Goal: Task Accomplishment & Management: Use online tool/utility

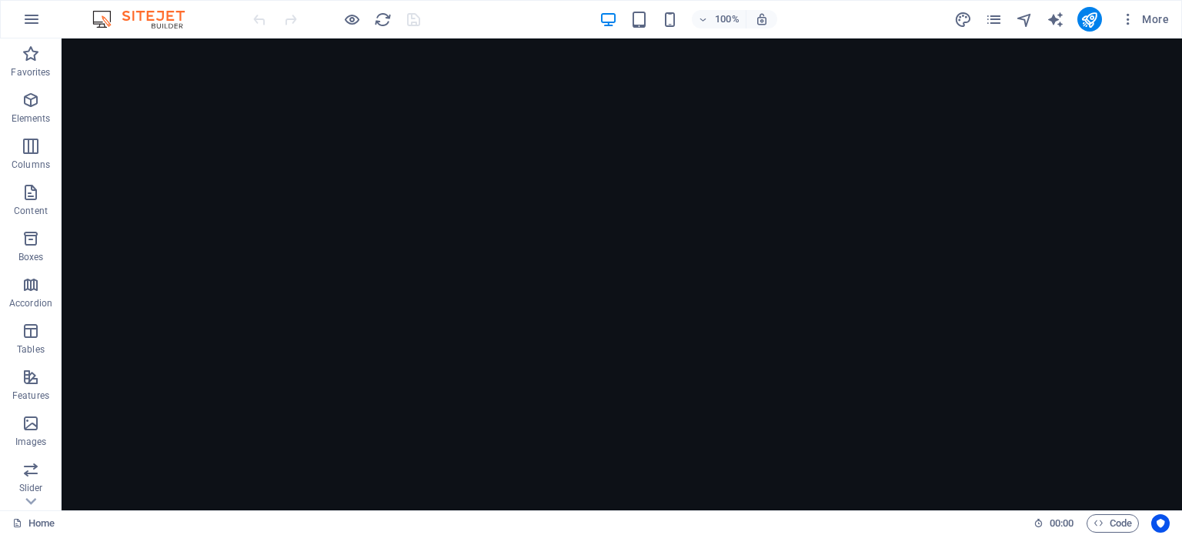
click at [1045, 329] on figure at bounding box center [622, 318] width 1121 height 560
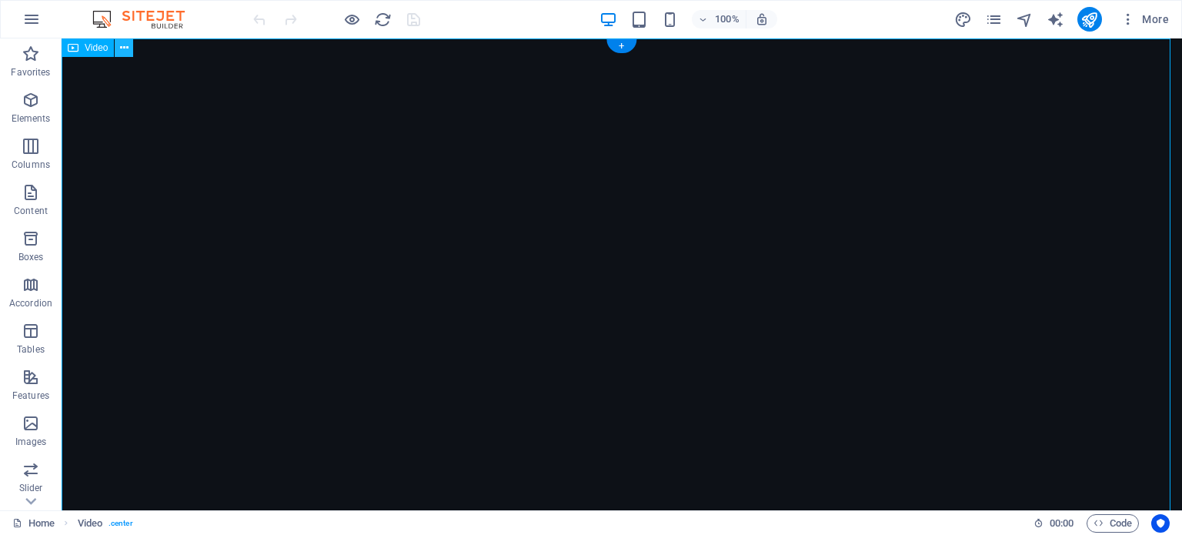
click at [123, 47] on icon at bounding box center [124, 48] width 8 height 16
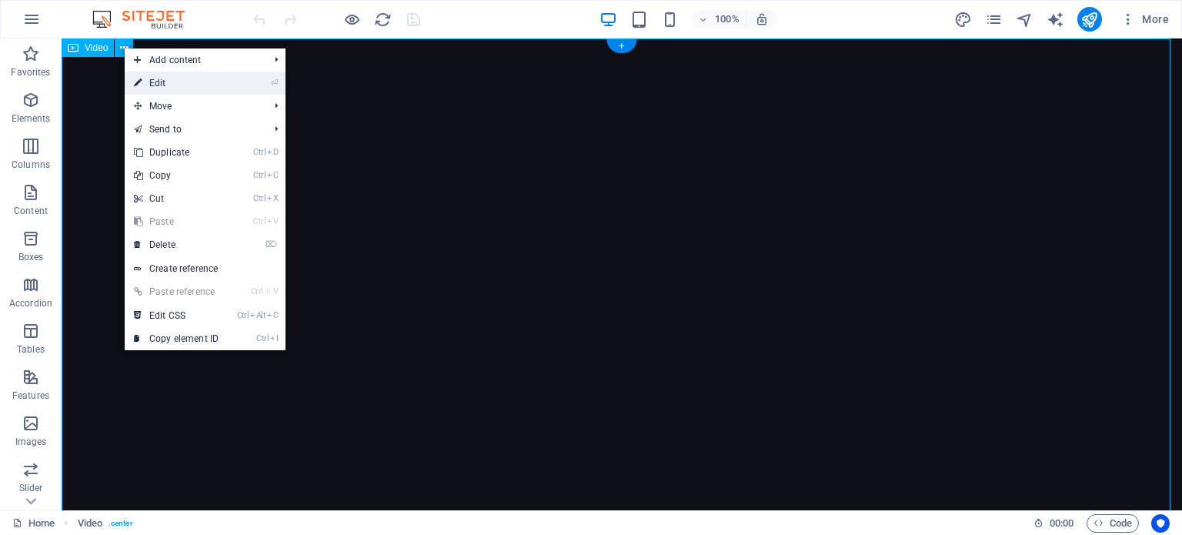
click at [157, 85] on link "⏎ Edit" at bounding box center [176, 83] width 103 height 23
select select "%"
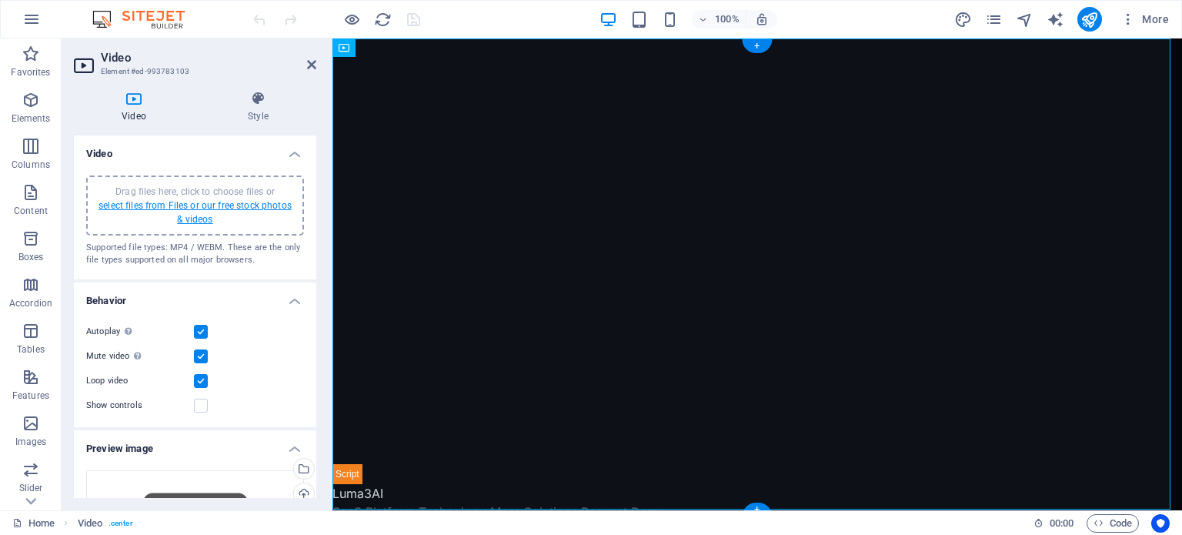
click at [194, 209] on link "select files from Files or our free stock photos & videos" at bounding box center [195, 212] width 193 height 25
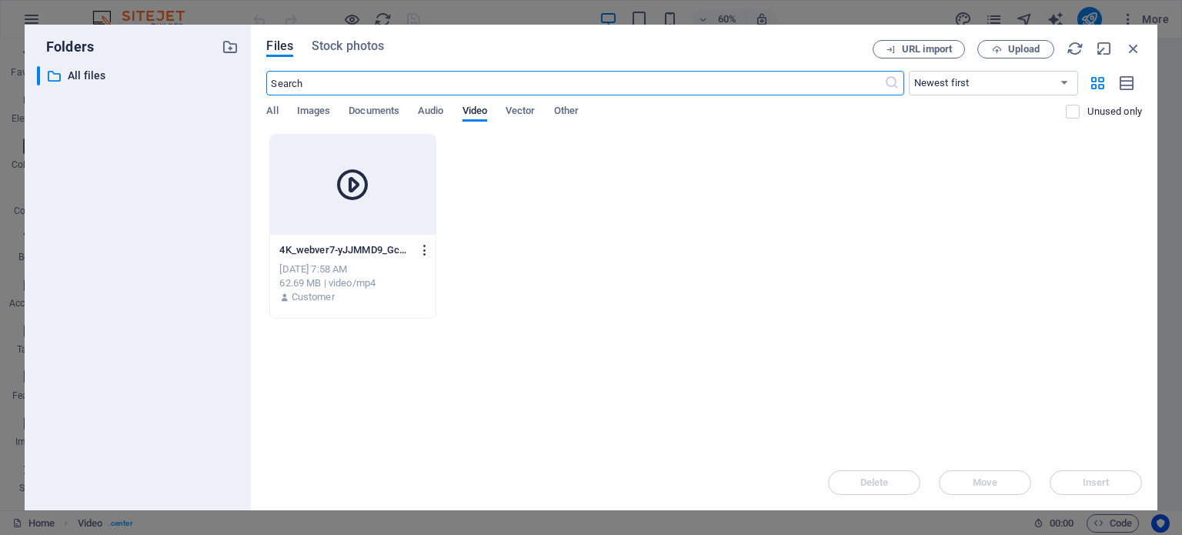
click at [425, 250] on icon "button" at bounding box center [425, 250] width 15 height 14
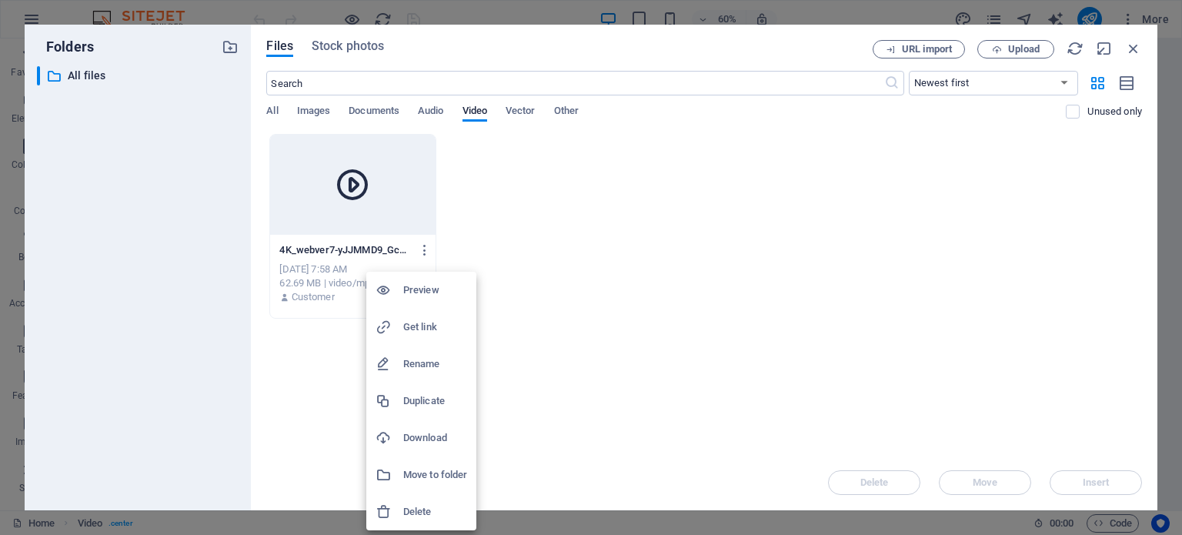
click at [426, 524] on li "Delete" at bounding box center [421, 511] width 110 height 37
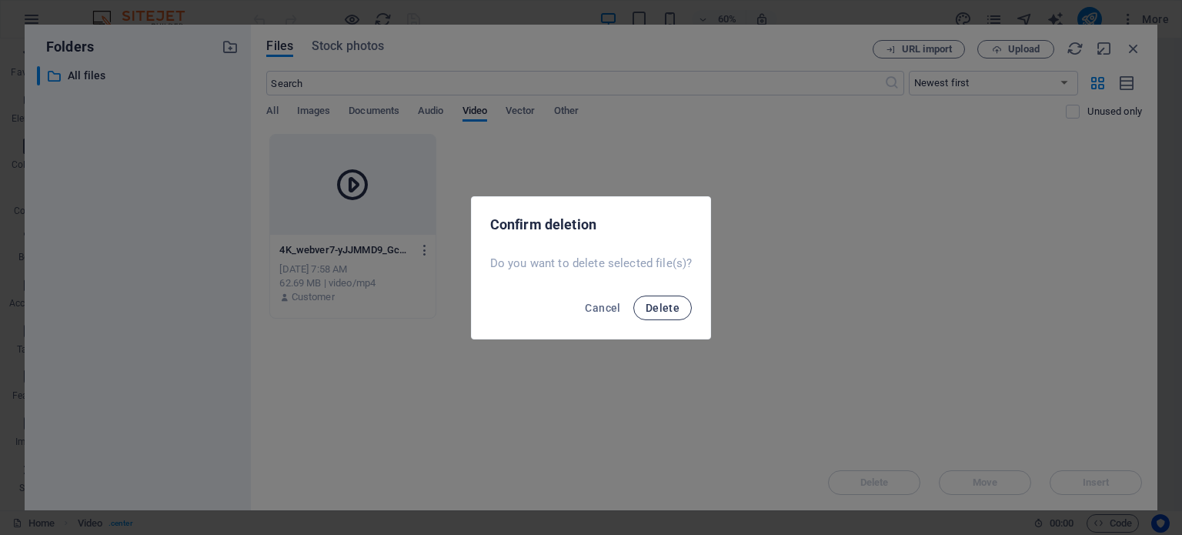
click at [667, 314] on button "Delete" at bounding box center [663, 308] width 59 height 25
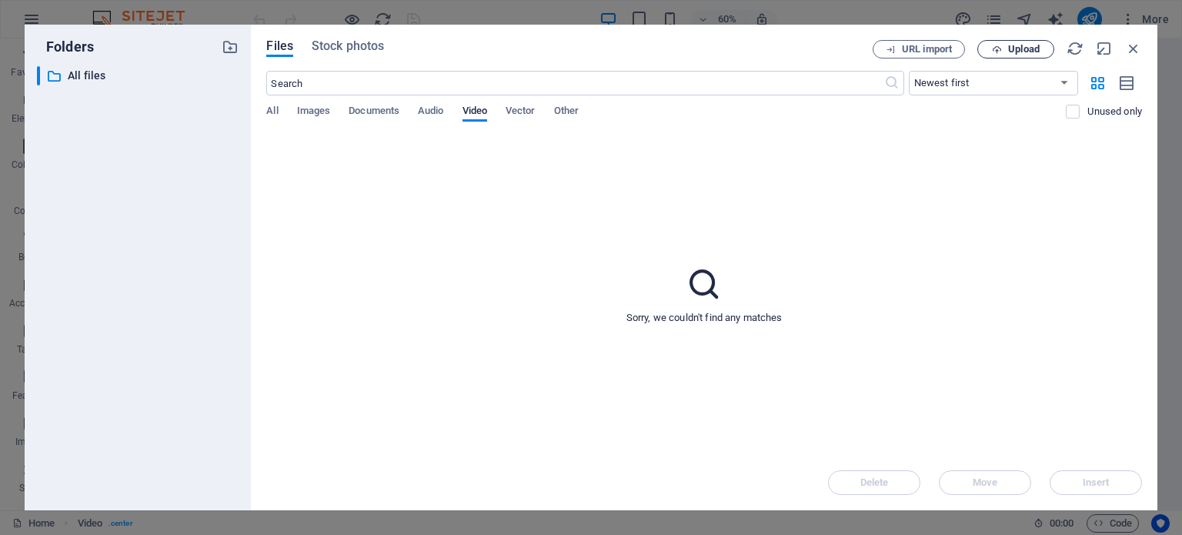
click at [1022, 49] on span "Upload" at bounding box center [1025, 49] width 32 height 9
click at [1025, 51] on span "Upload" at bounding box center [1025, 49] width 32 height 9
click at [1022, 49] on span "Upload" at bounding box center [1025, 49] width 32 height 9
click at [1112, 449] on icon "button" at bounding box center [1115, 455] width 18 height 17
click at [1026, 49] on span "Upload" at bounding box center [1025, 49] width 32 height 9
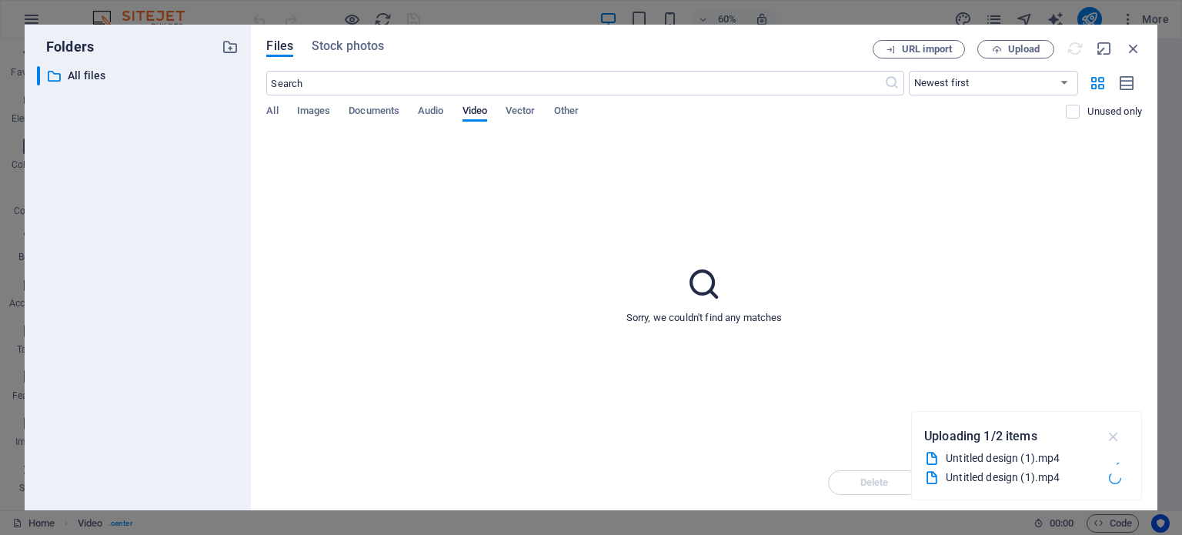
click at [1118, 433] on icon "button" at bounding box center [1115, 436] width 18 height 17
click at [1138, 46] on icon "button" at bounding box center [1134, 48] width 17 height 17
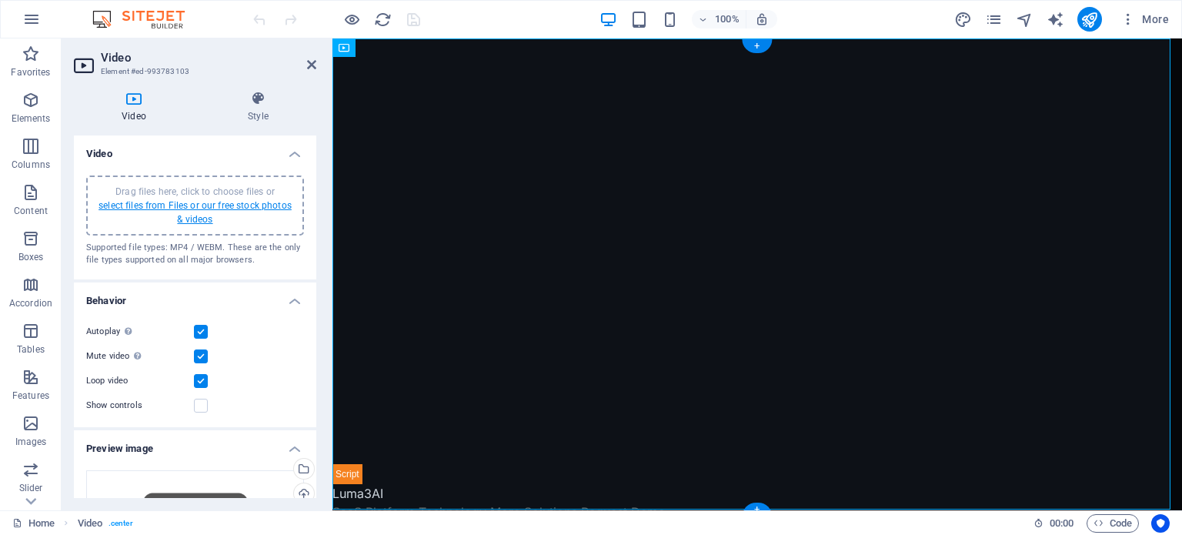
click at [179, 209] on link "select files from Files or our free stock photos & videos" at bounding box center [195, 212] width 193 height 25
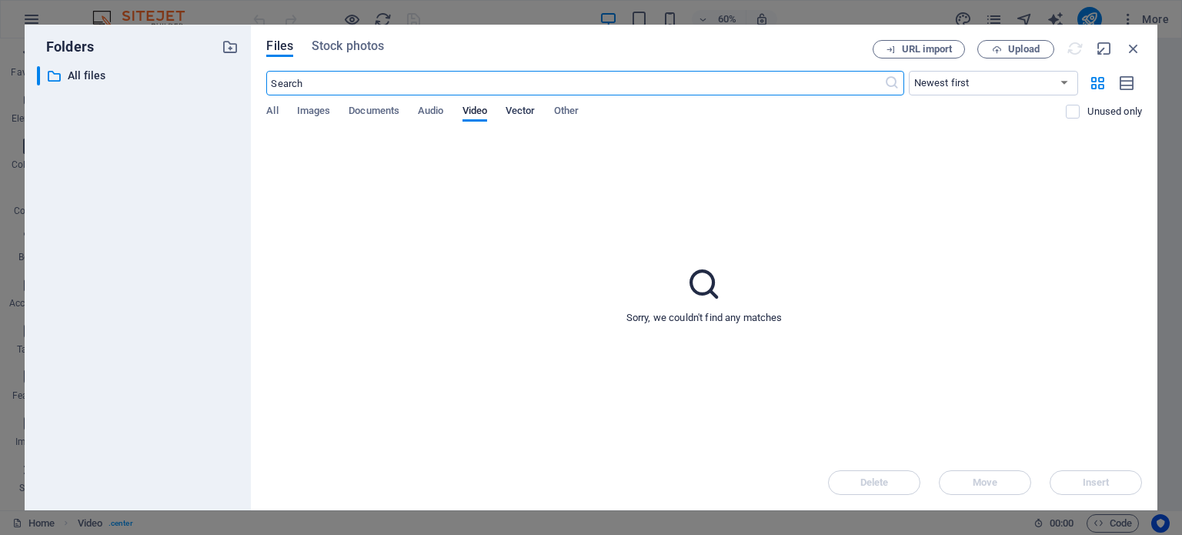
click at [527, 117] on span "Vector" at bounding box center [521, 113] width 30 height 22
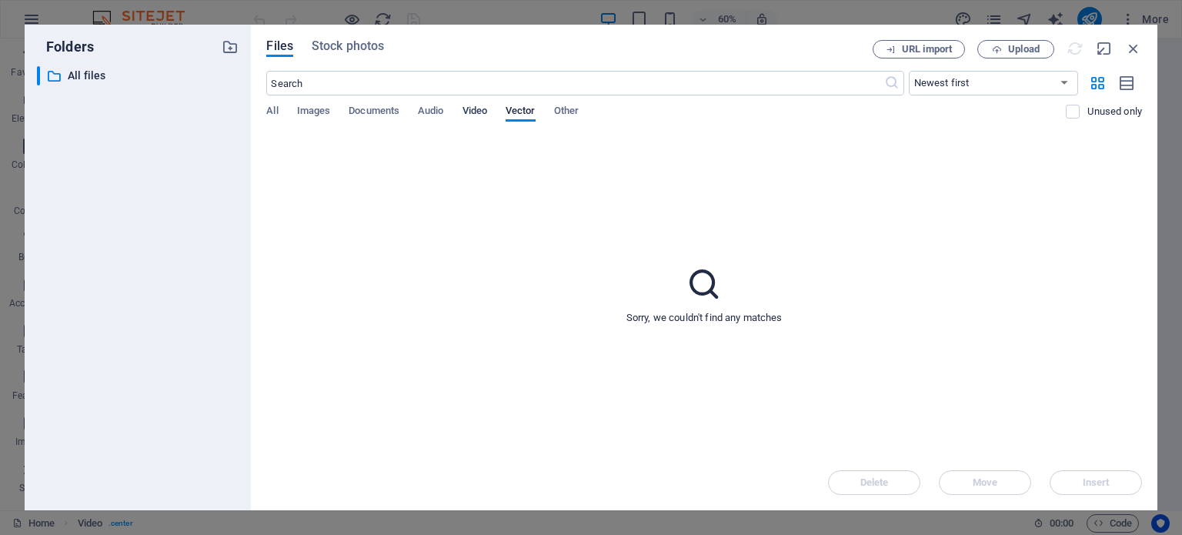
click at [474, 109] on span "Video" at bounding box center [475, 113] width 25 height 22
click at [527, 115] on span "Vector" at bounding box center [521, 113] width 30 height 22
click at [570, 114] on span "Other" at bounding box center [566, 113] width 25 height 22
click at [517, 119] on span "Vector" at bounding box center [521, 113] width 30 height 22
click at [473, 104] on div "​ Newest first Oldest first Name (A-Z) Name (Z-A) Size (0-9) Size (9-0) Resolut…" at bounding box center [704, 102] width 876 height 63
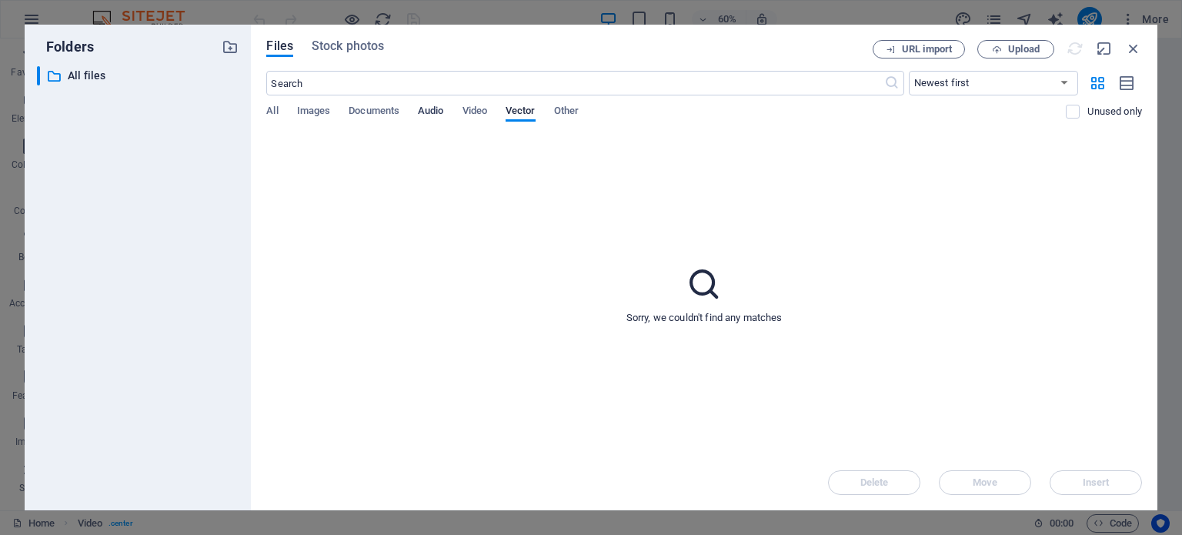
click at [423, 109] on span "Audio" at bounding box center [430, 113] width 25 height 22
click at [475, 117] on span "Video" at bounding box center [475, 113] width 25 height 22
click at [523, 105] on span "Vector" at bounding box center [521, 113] width 30 height 22
click at [576, 119] on span "Other" at bounding box center [566, 113] width 25 height 22
click at [487, 117] on span "Video" at bounding box center [475, 113] width 25 height 22
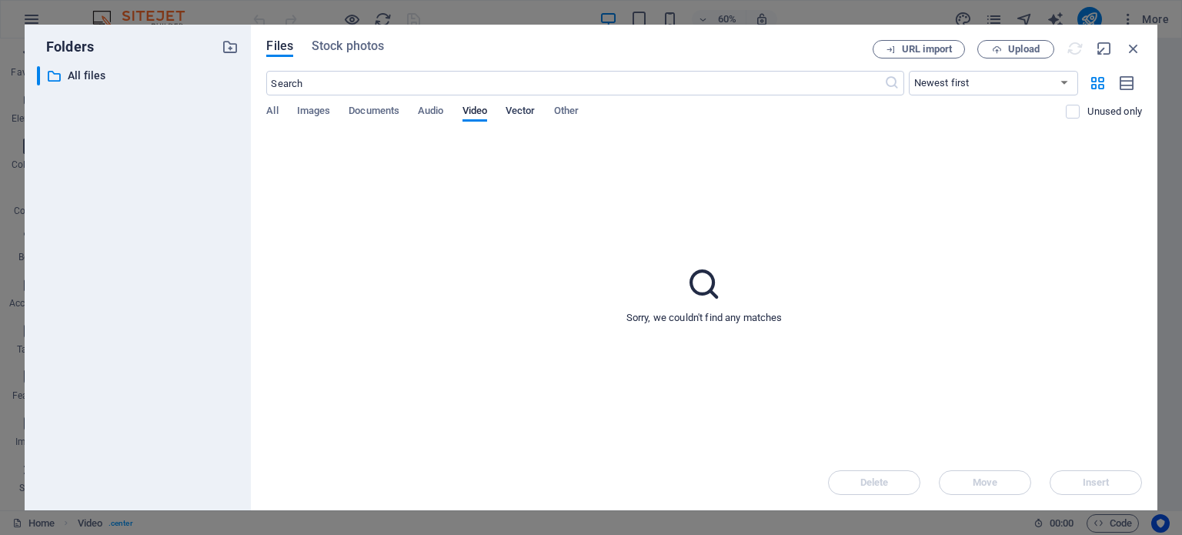
click at [536, 120] on button "Vector" at bounding box center [521, 113] width 30 height 17
click at [1136, 49] on icon "button" at bounding box center [1134, 48] width 17 height 17
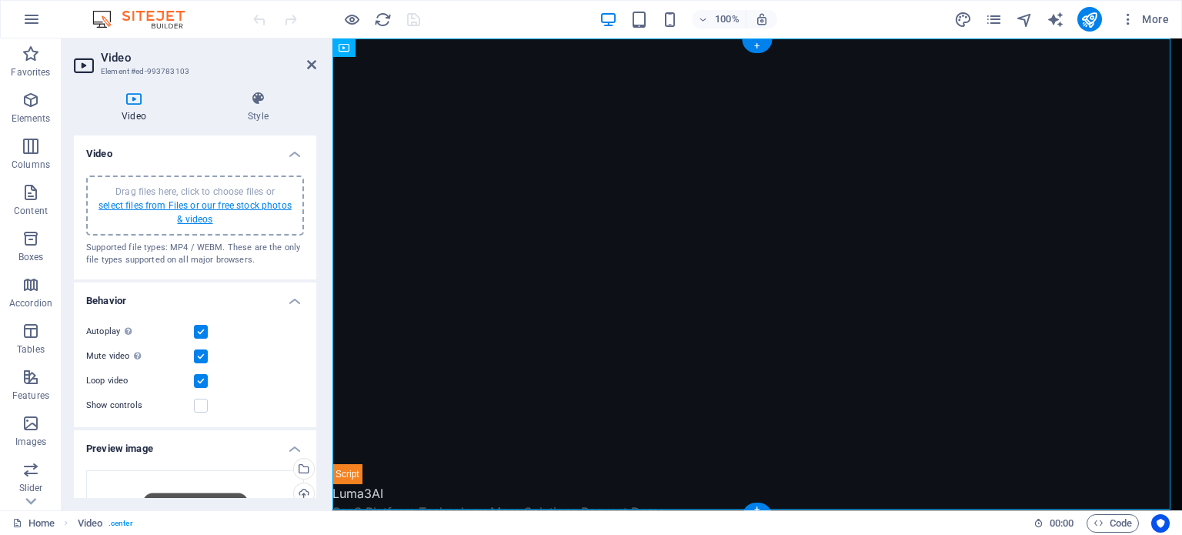
click at [184, 209] on link "select files from Files or our free stock photos & videos" at bounding box center [195, 212] width 193 height 25
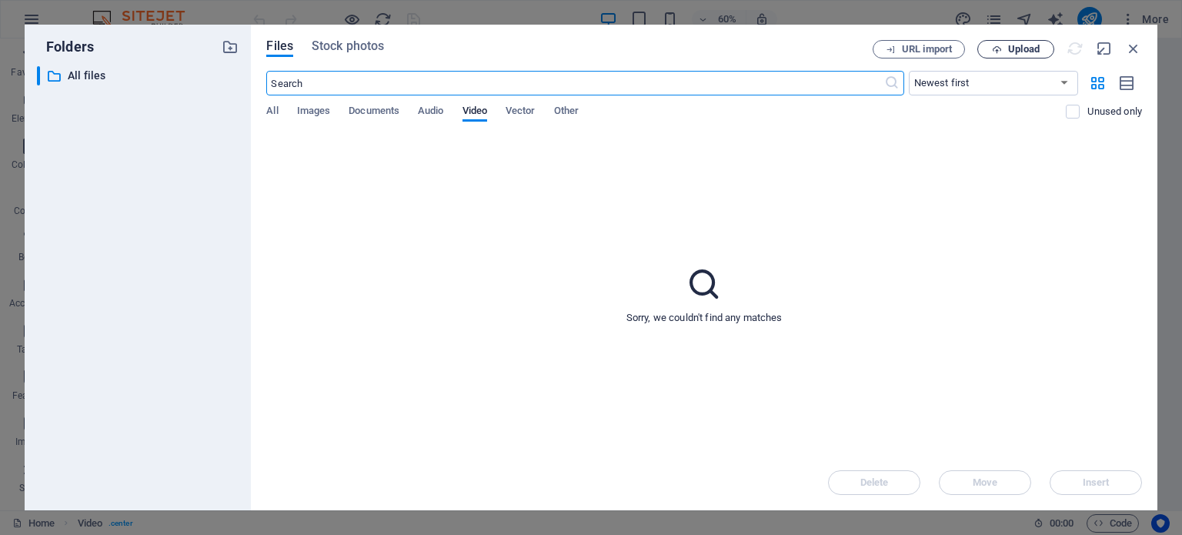
click at [1025, 52] on span "Upload" at bounding box center [1025, 49] width 32 height 9
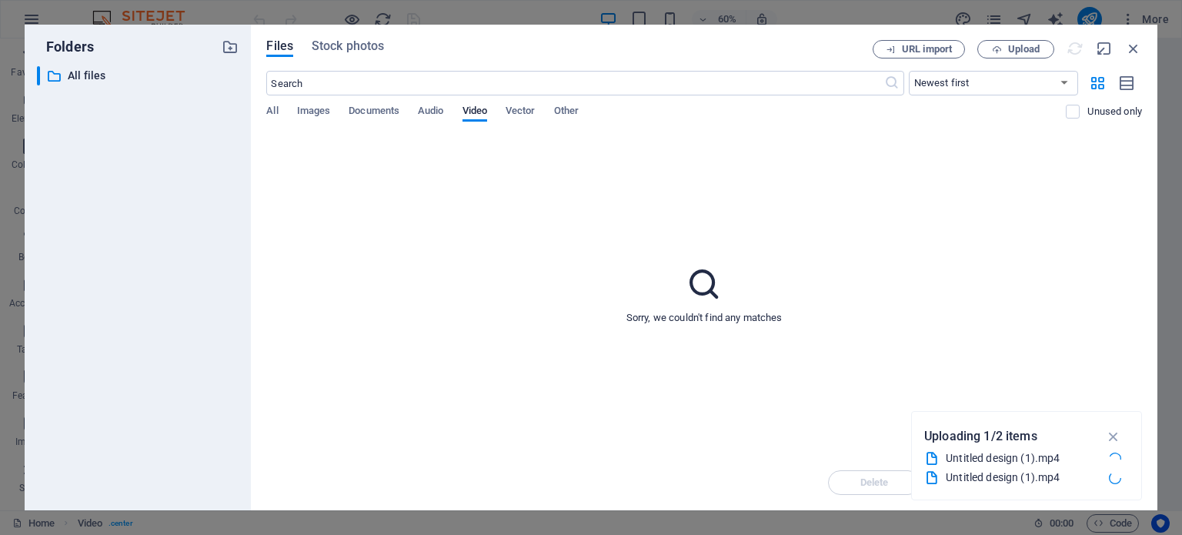
click at [75, 41] on p "Folders" at bounding box center [65, 47] width 57 height 20
click at [707, 113] on div "All Images Documents Audio Video Vector Other" at bounding box center [666, 119] width 800 height 29
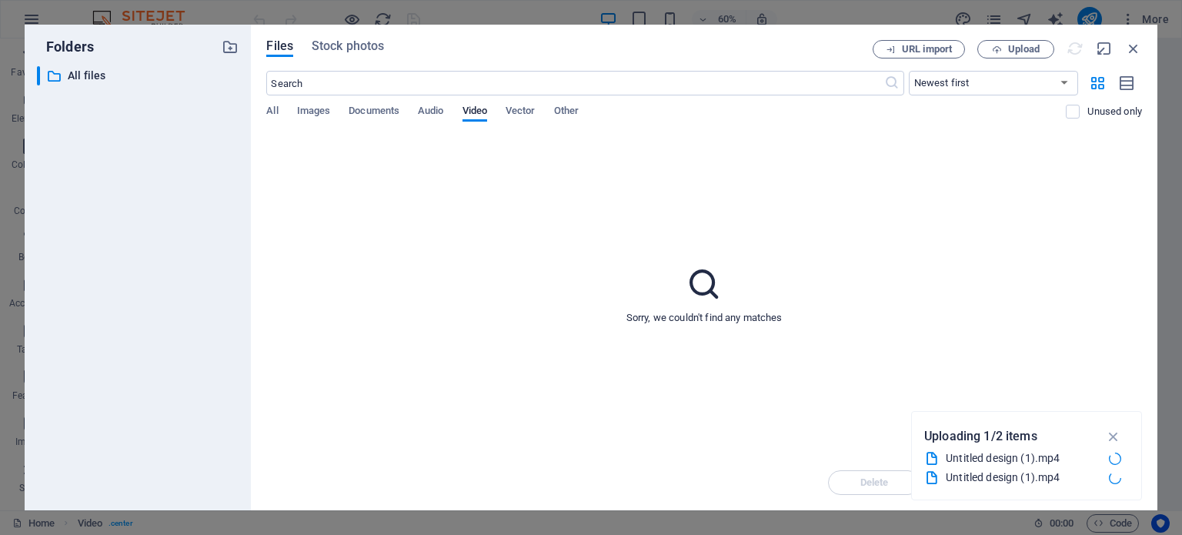
click at [707, 113] on div "All Images Documents Audio Video Vector Other" at bounding box center [666, 119] width 800 height 29
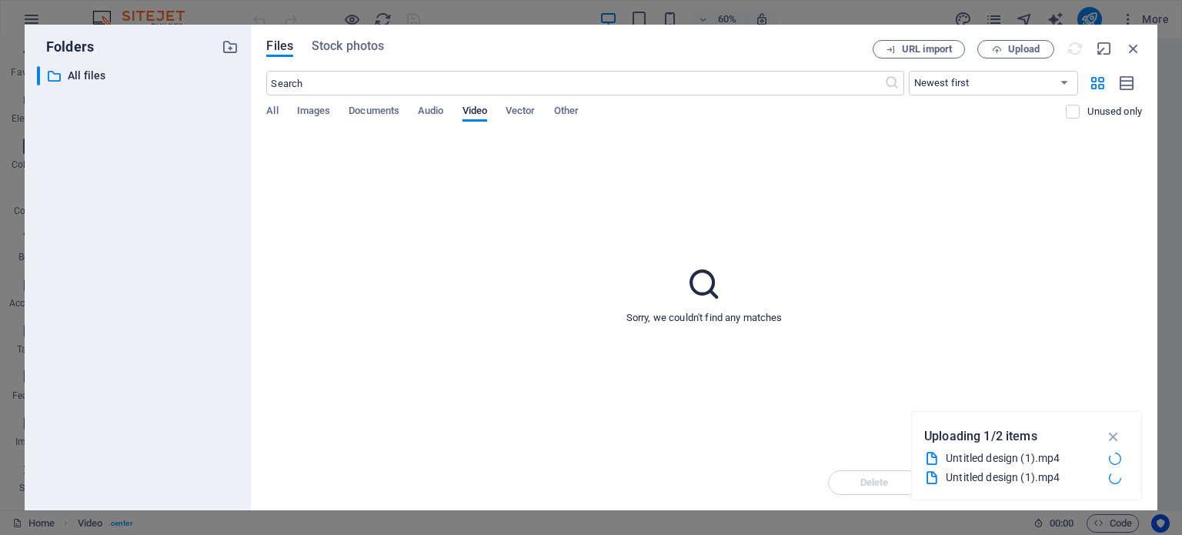
click at [707, 113] on div "All Images Documents Audio Video Vector Other" at bounding box center [666, 119] width 800 height 29
click at [1118, 446] on button "button" at bounding box center [1114, 436] width 30 height 25
click at [1081, 46] on icon "button" at bounding box center [1075, 48] width 17 height 17
click at [1027, 49] on span "Upload" at bounding box center [1025, 49] width 32 height 9
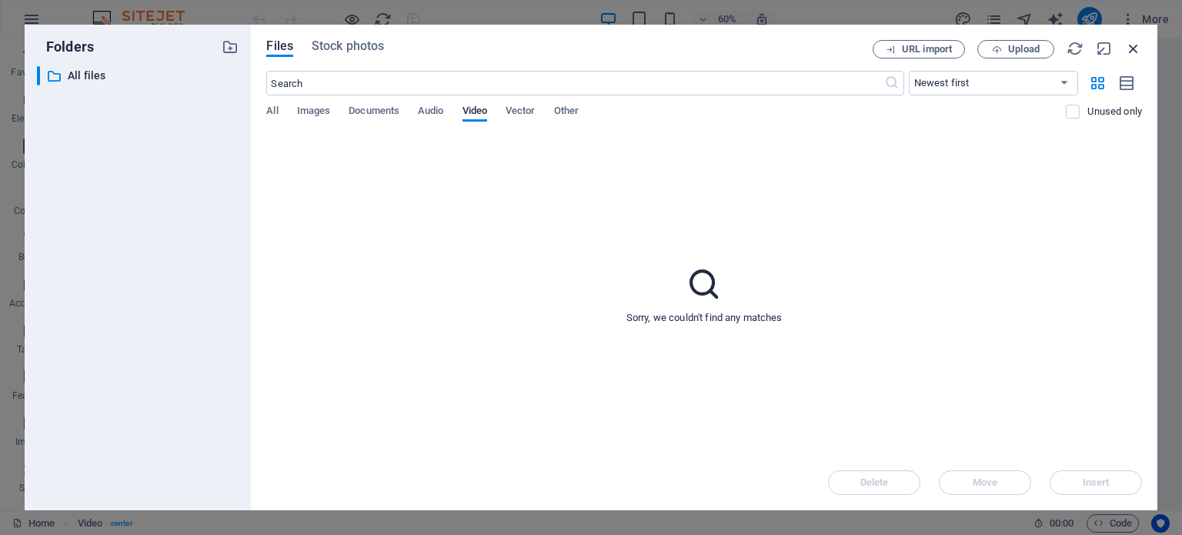
click at [1139, 46] on icon "button" at bounding box center [1134, 48] width 17 height 17
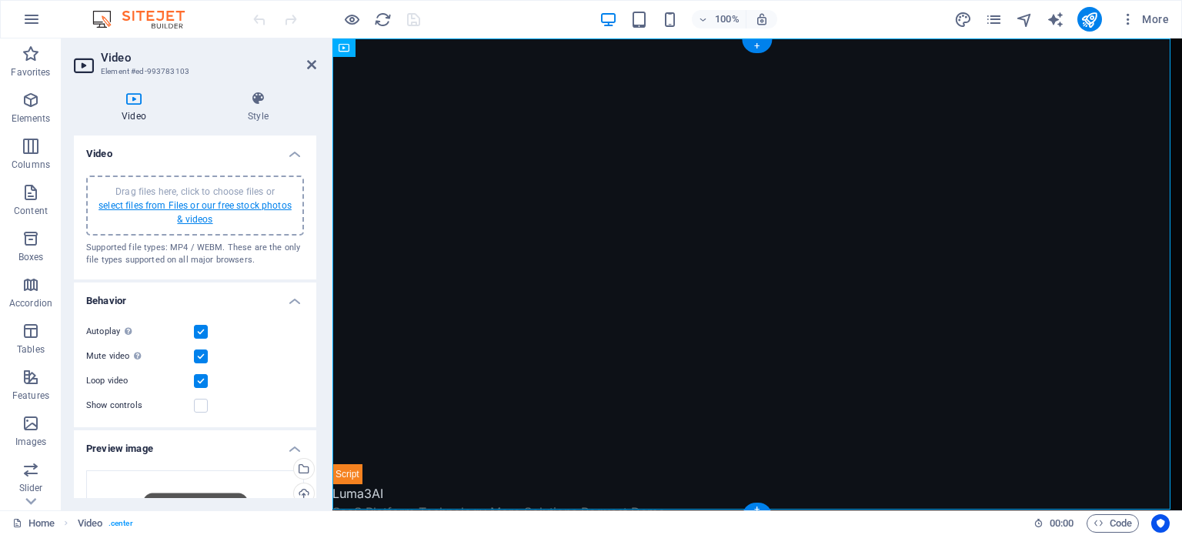
click at [187, 204] on link "select files from Files or our free stock photos & videos" at bounding box center [195, 212] width 193 height 25
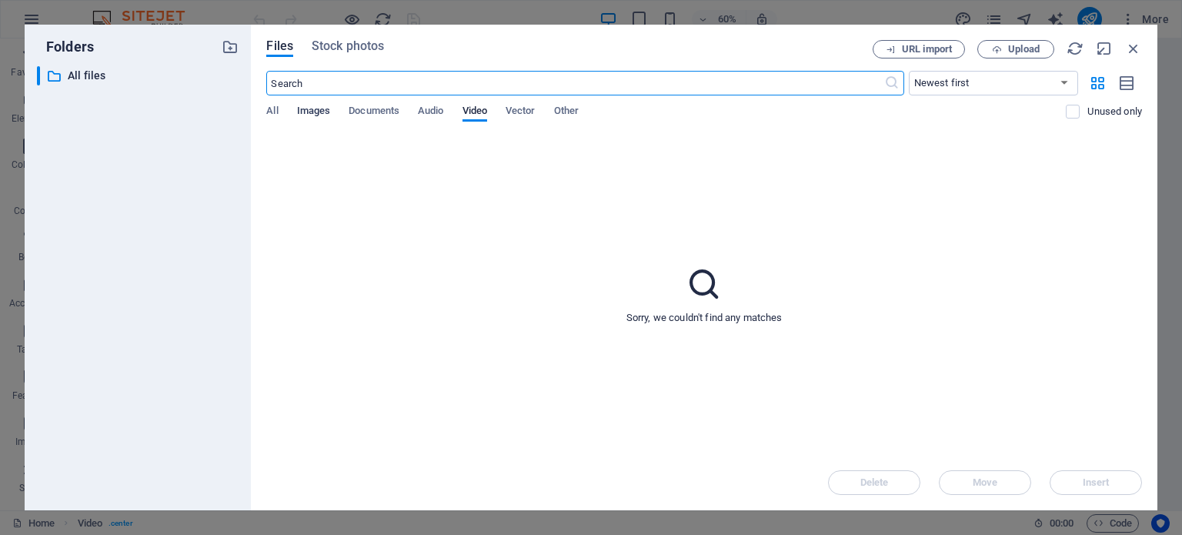
click at [313, 110] on span "Images" at bounding box center [314, 113] width 34 height 22
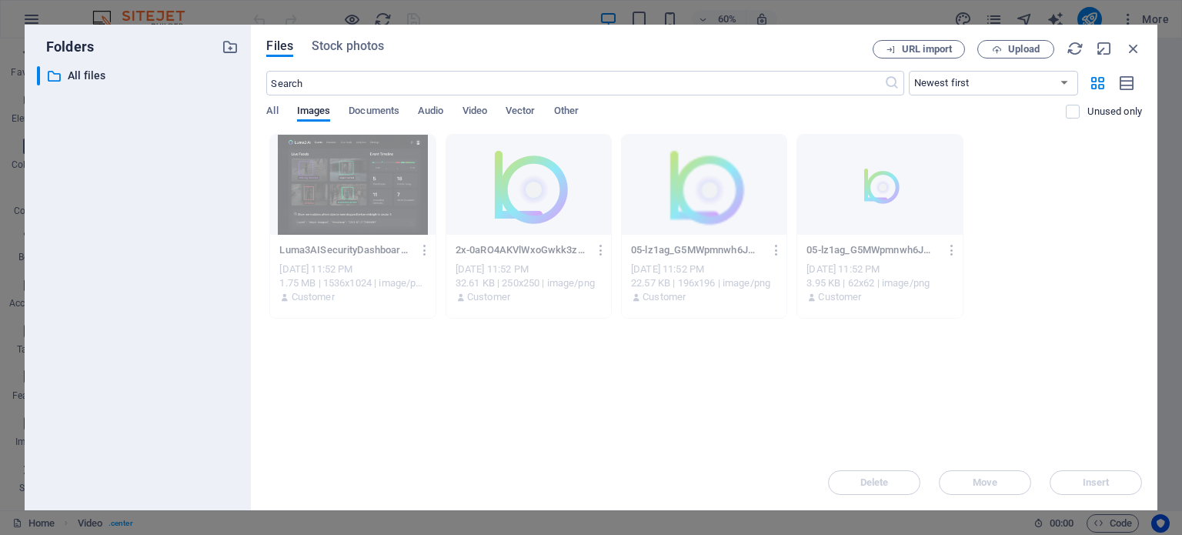
click at [317, 253] on p "Luma3AISecurityDashboardScreenshot-CXL8gUZocJfRooIUOHQulg.png" at bounding box center [345, 250] width 132 height 14
click at [475, 105] on span "Video" at bounding box center [475, 113] width 25 height 22
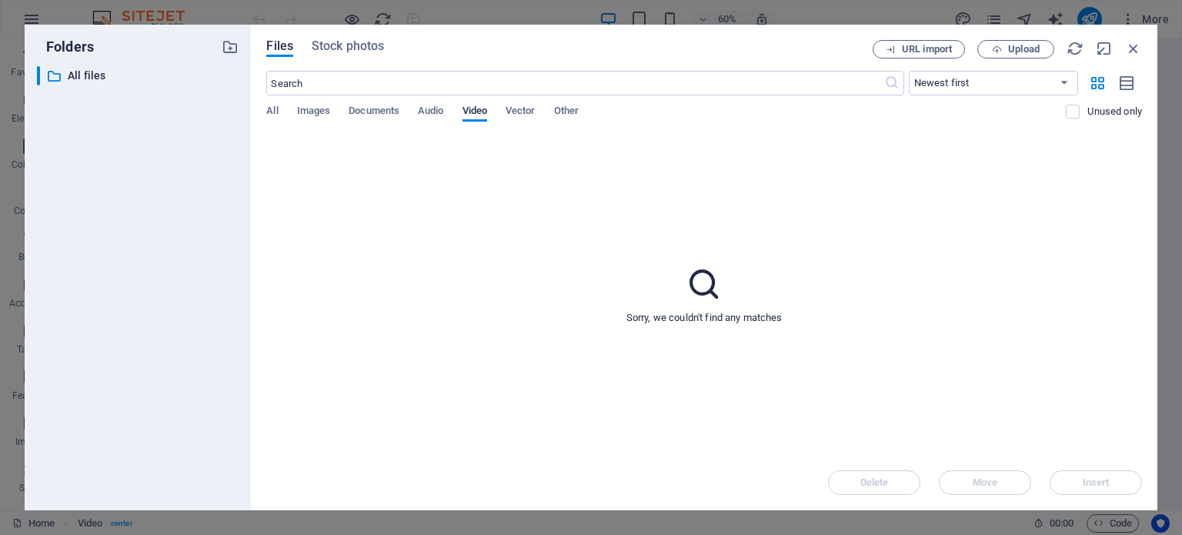
click at [1057, 227] on div "Sorry, we couldn't find any matches" at bounding box center [704, 294] width 876 height 321
click at [585, 389] on div "Sorry, we couldn't find any matches" at bounding box center [704, 294] width 876 height 321
click at [1079, 47] on icon "button" at bounding box center [1075, 48] width 17 height 17
click at [1023, 46] on span "Upload" at bounding box center [1025, 49] width 32 height 9
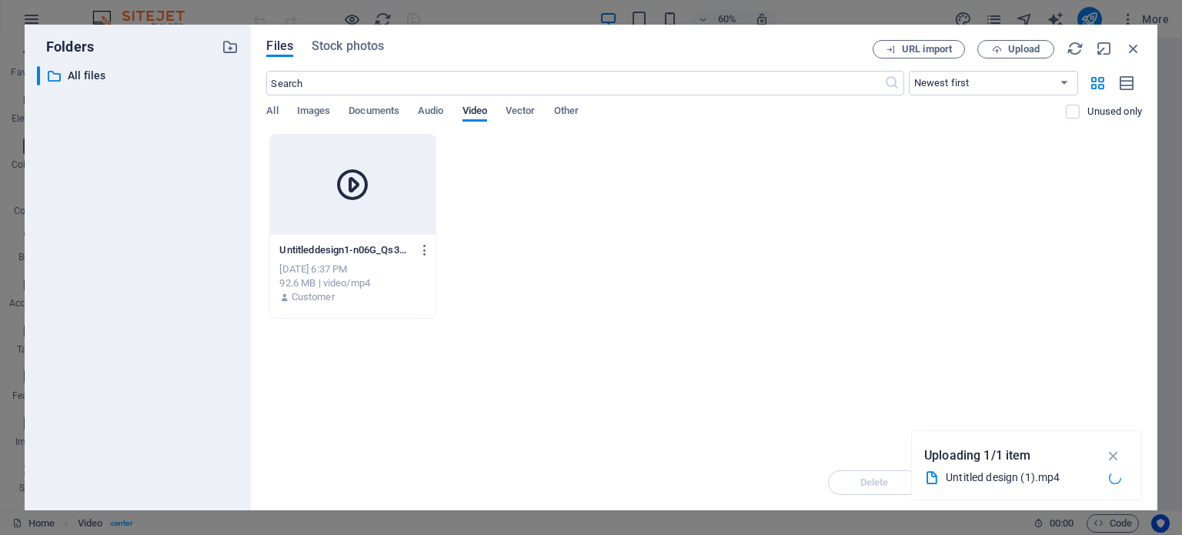
click at [313, 216] on div at bounding box center [352, 185] width 165 height 100
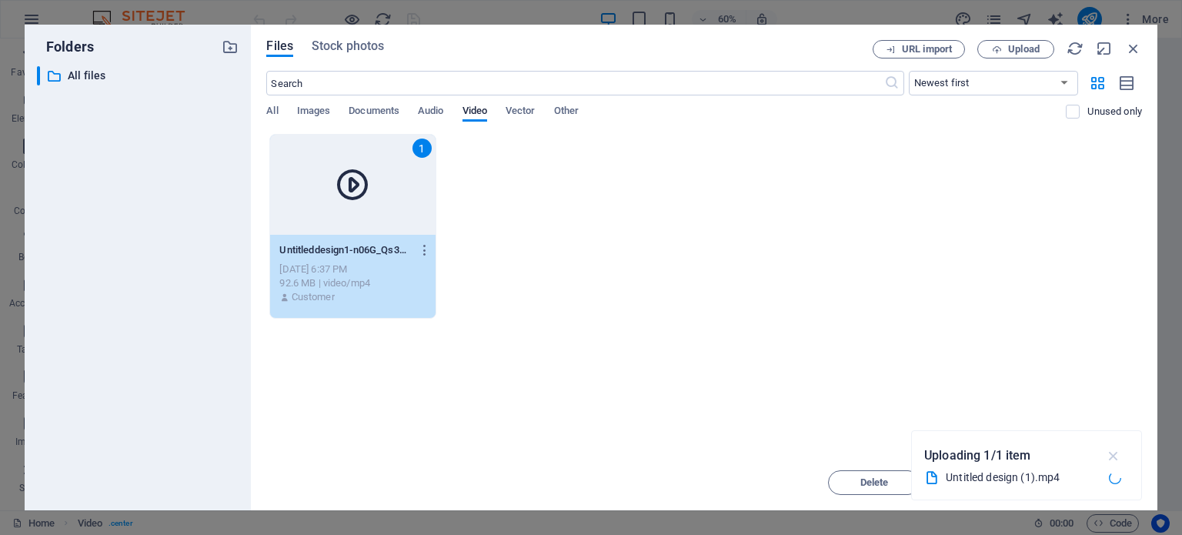
click at [1116, 450] on icon "button" at bounding box center [1115, 455] width 18 height 17
click at [1099, 483] on span "Insert" at bounding box center [1096, 482] width 27 height 9
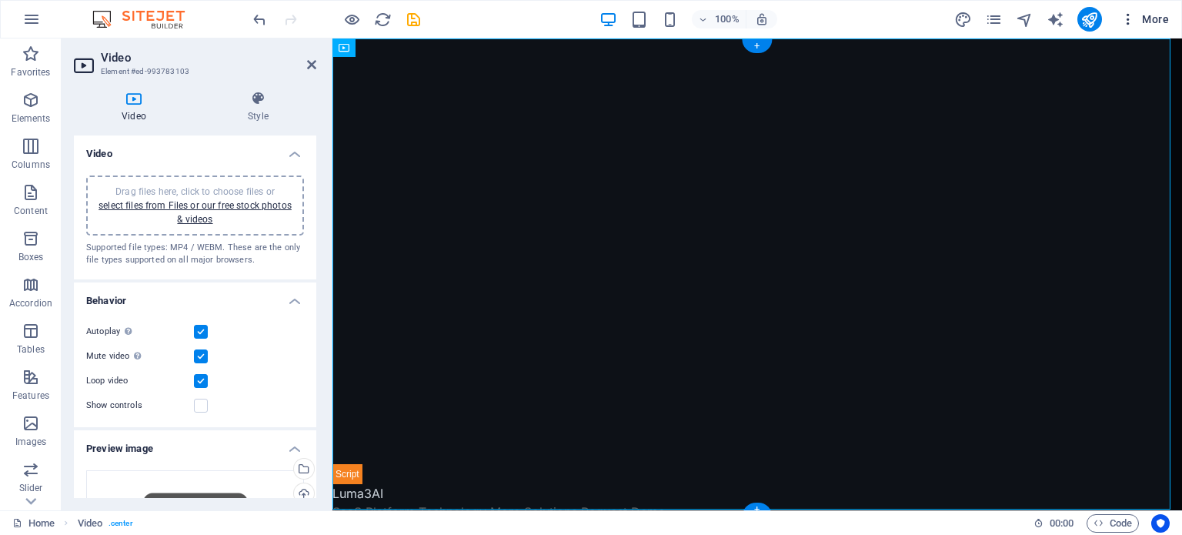
click at [1139, 21] on span "More" at bounding box center [1145, 19] width 49 height 15
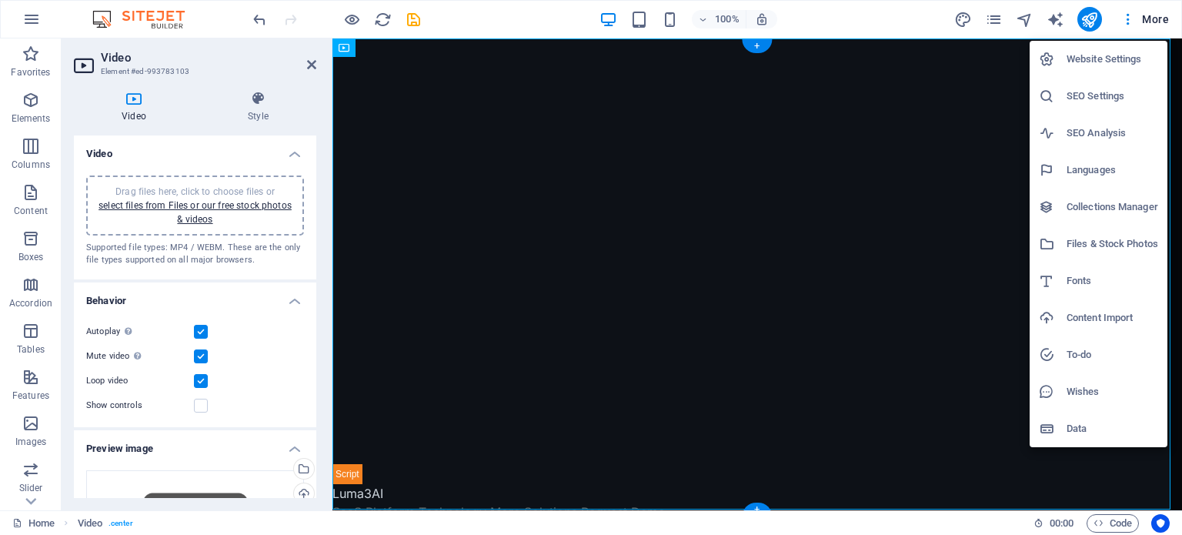
click at [1141, 97] on h6 "SEO Settings" at bounding box center [1113, 96] width 92 height 18
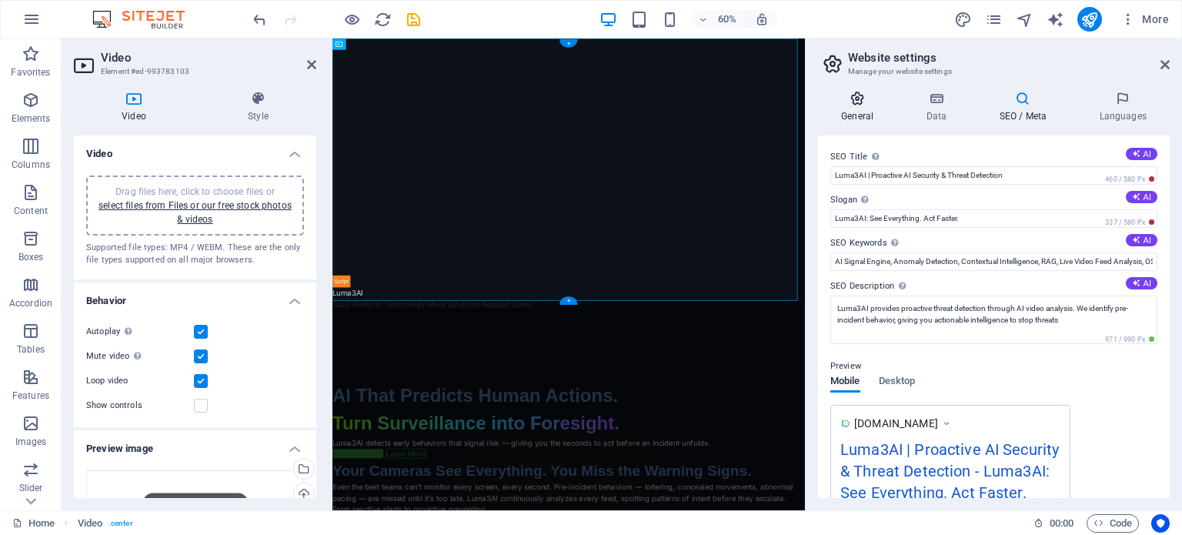
click at [871, 106] on h4 "General" at bounding box center [860, 107] width 85 height 32
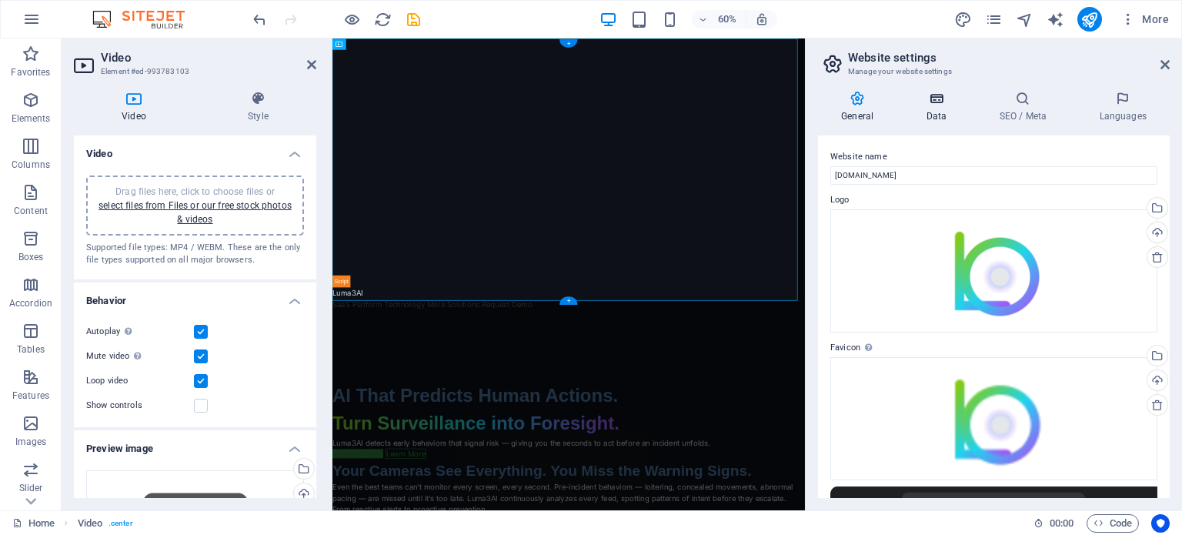
click at [949, 96] on icon at bounding box center [936, 98] width 67 height 15
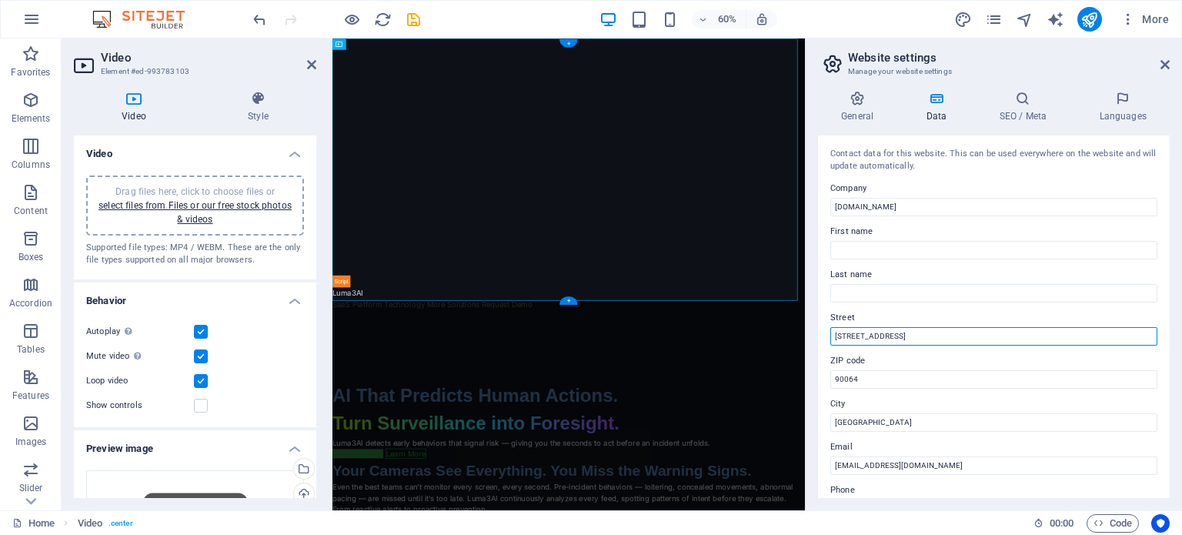
click at [1007, 334] on input "[STREET_ADDRESS]" at bounding box center [994, 336] width 327 height 18
type input "1"
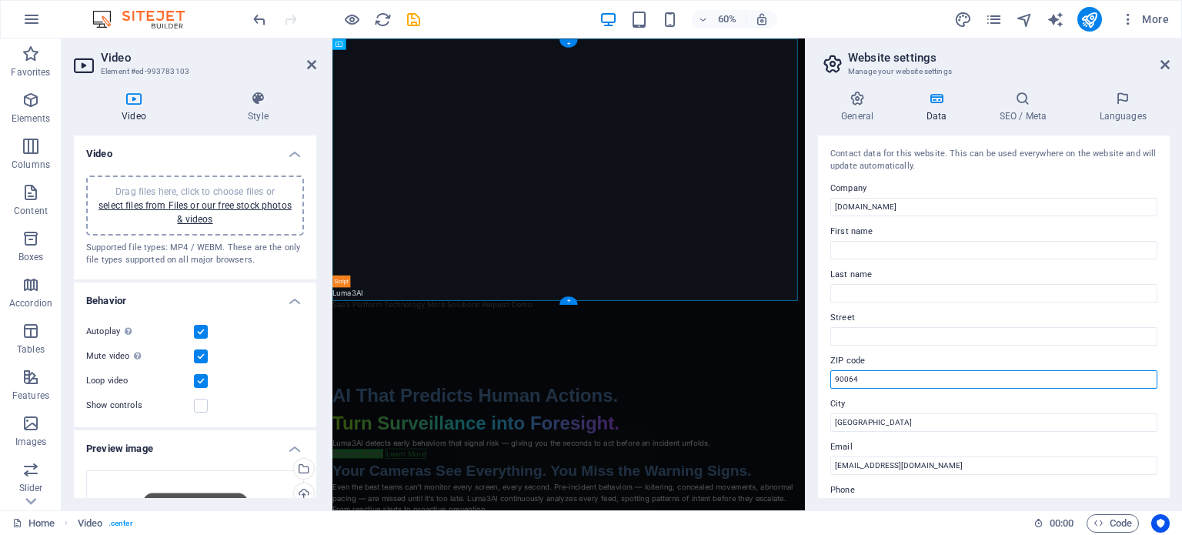
click at [1049, 373] on input "90064" at bounding box center [994, 379] width 327 height 18
type input "9"
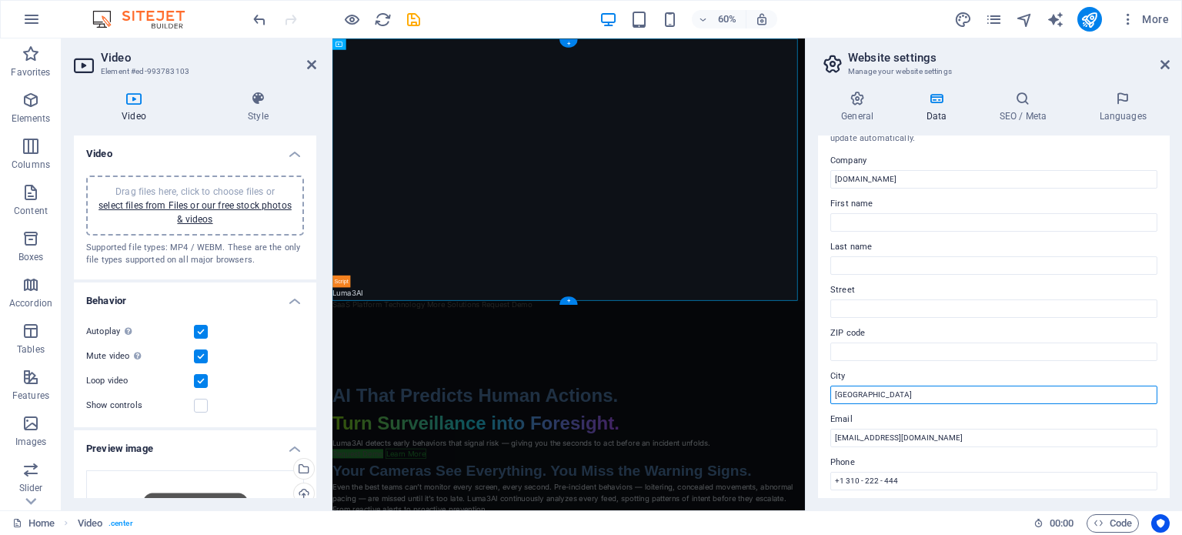
click at [1059, 386] on input "[GEOGRAPHIC_DATA]" at bounding box center [994, 395] width 327 height 18
type input "L"
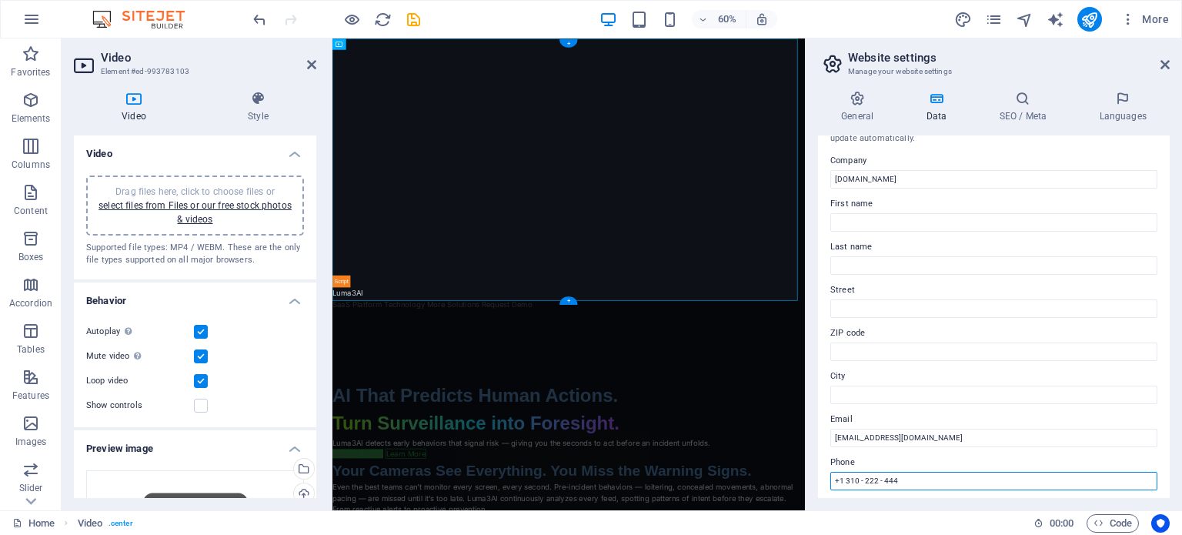
click at [1020, 477] on input "+1 310 - 222 - 444" at bounding box center [994, 481] width 327 height 18
type input "+"
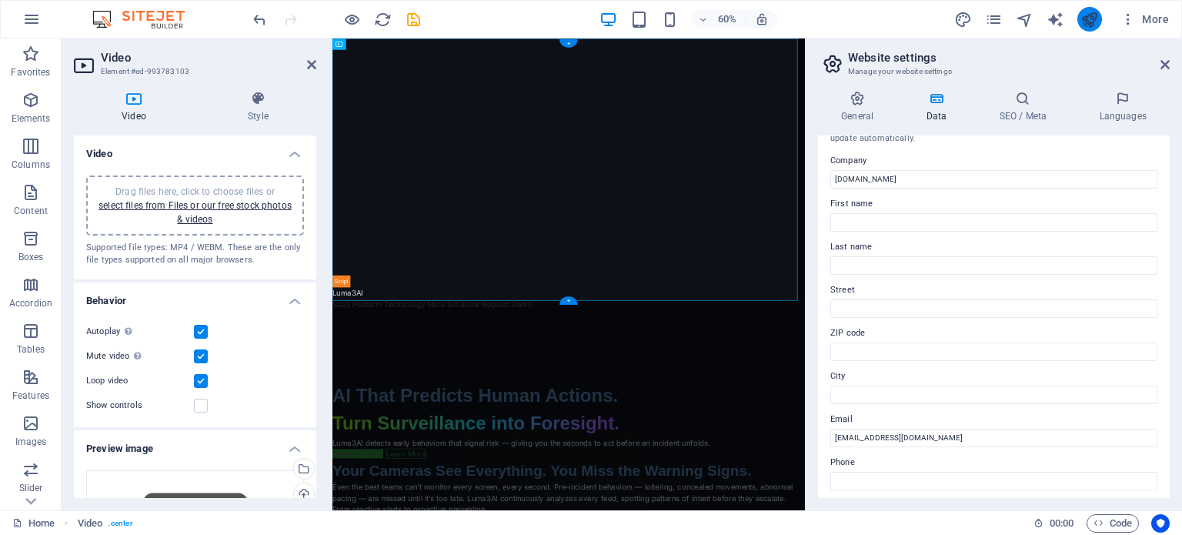
click at [1099, 22] on icon "publish" at bounding box center [1090, 20] width 18 height 18
